Goal: Use online tool/utility: Utilize a website feature to perform a specific function

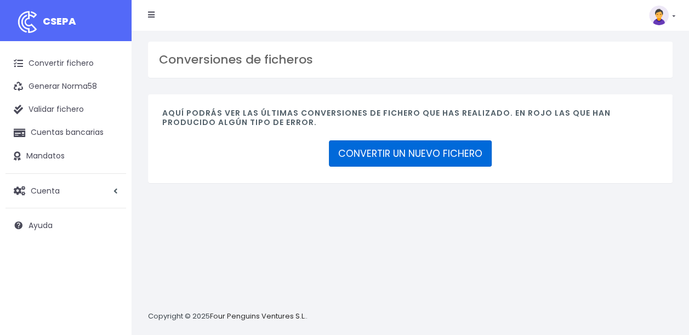
click at [425, 149] on link "CONVERTIR UN NUEVO FICHERO" at bounding box center [410, 153] width 163 height 26
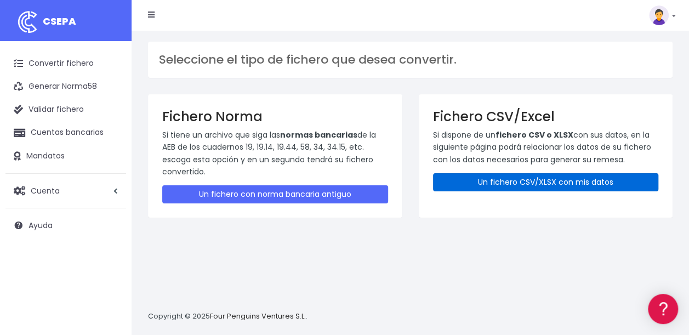
click at [504, 182] on link "Un fichero CSV/XLSX con mis datos" at bounding box center [546, 182] width 226 height 18
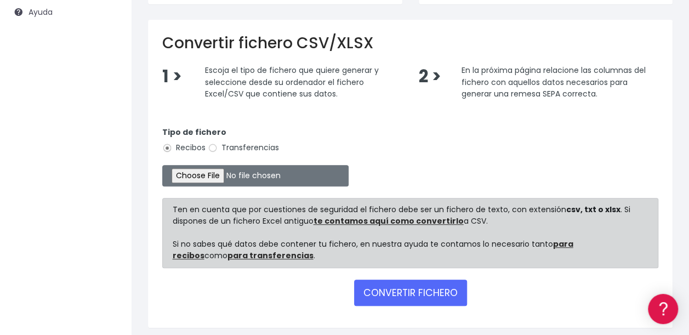
scroll to position [231, 0]
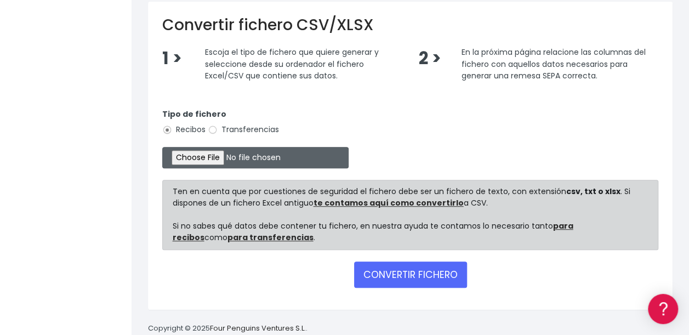
click at [197, 156] on input "file" at bounding box center [255, 157] width 186 height 21
type input "C:\fakepath\09 Cobros ibercaja FEDERADOS.xlsx"
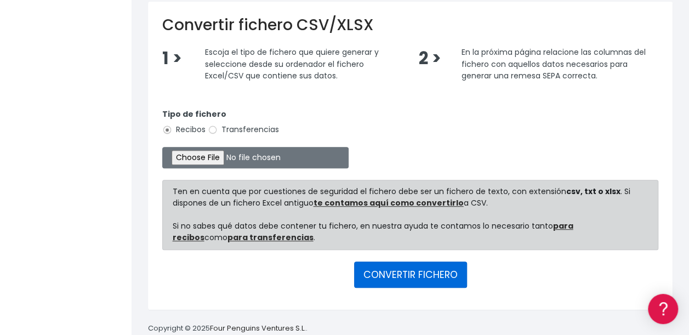
click at [397, 283] on button "CONVERTIR FICHERO" at bounding box center [410, 274] width 113 height 26
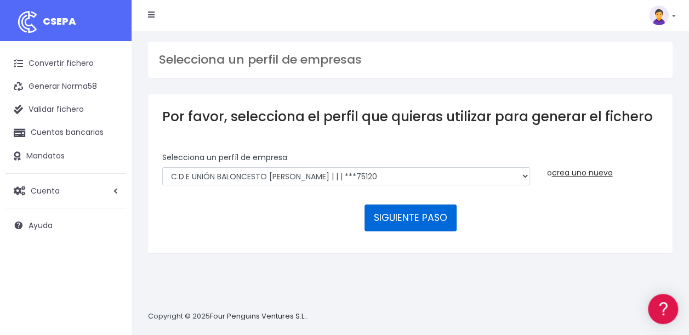
click at [418, 218] on button "SIGUIENTE PASO" at bounding box center [410, 217] width 92 height 26
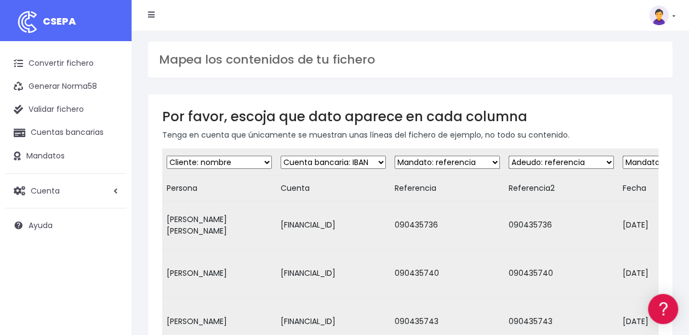
scroll to position [302, 0]
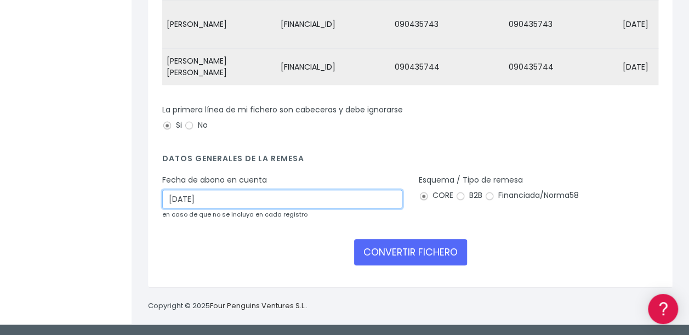
click at [177, 199] on input "[DATE]" at bounding box center [282, 199] width 240 height 19
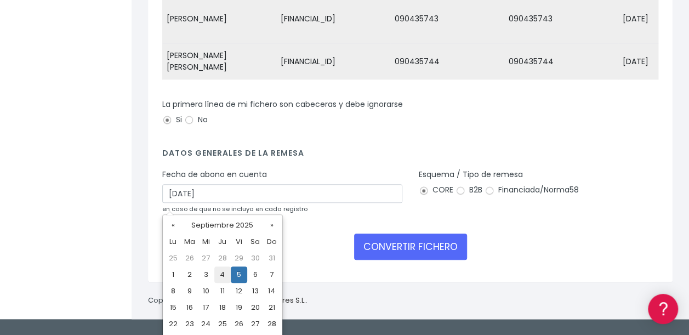
click at [223, 273] on td "4" at bounding box center [222, 274] width 16 height 16
type input "[DATE]"
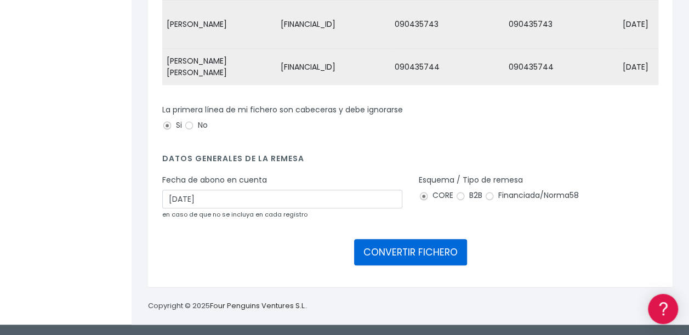
click at [390, 251] on button "CONVERTIR FICHERO" at bounding box center [410, 252] width 113 height 26
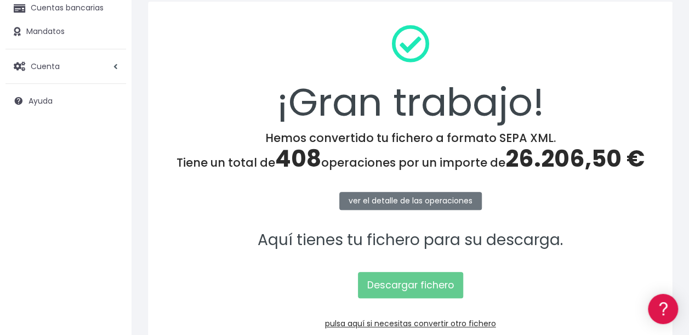
scroll to position [125, 0]
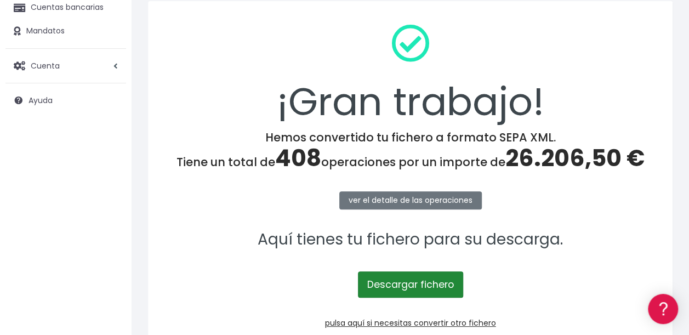
click at [405, 282] on link "Descargar fichero" at bounding box center [410, 284] width 105 height 26
